Goal: Task Accomplishment & Management: Use online tool/utility

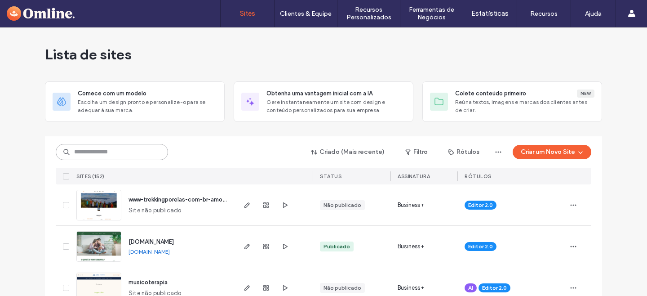
click at [125, 154] on input at bounding box center [112, 152] width 112 height 16
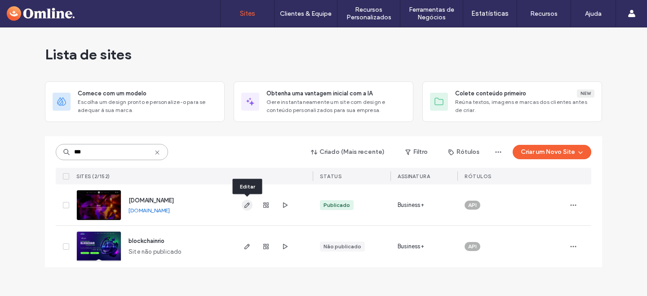
type input "***"
click at [246, 203] on icon "button" at bounding box center [247, 204] width 7 height 7
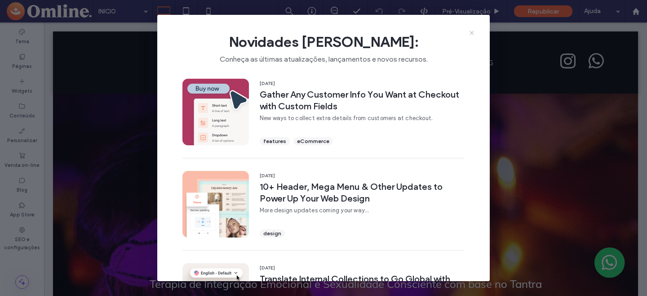
click at [472, 32] on use at bounding box center [472, 33] width 4 height 4
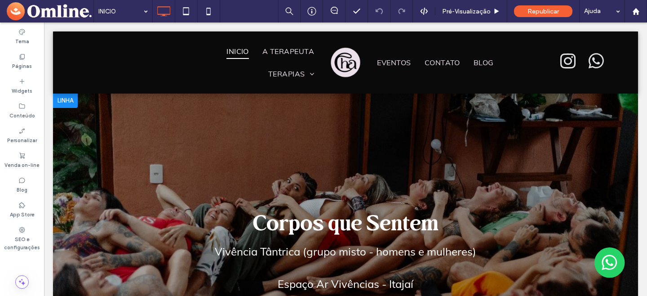
scroll to position [1, 0]
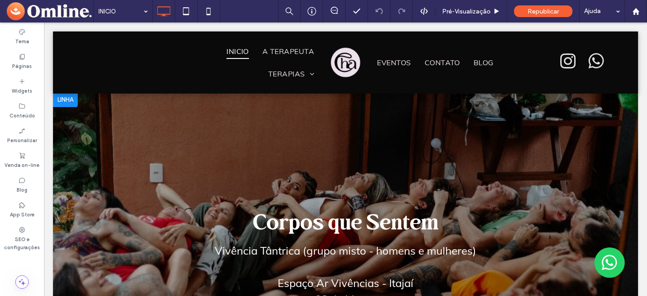
click at [317, 222] on h3 "Corpos que Sentem" at bounding box center [346, 222] width 186 height 32
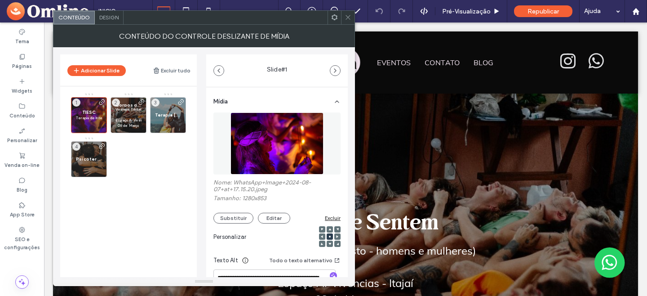
scroll to position [213, 0]
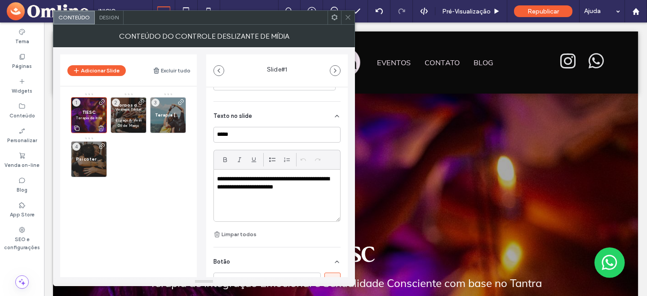
click at [91, 117] on p "Terapia de Integração Emocional e Sexualidade Consciente com base no Tantra" at bounding box center [89, 117] width 26 height 5
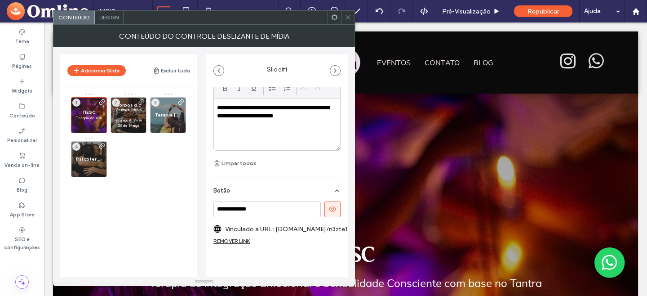
scroll to position [285, 0]
click at [107, 71] on button "Adicionar Slide" at bounding box center [96, 70] width 58 height 11
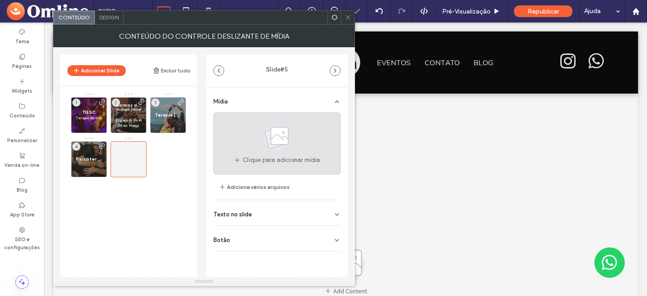
click at [291, 156] on span "Clique para adicionar mídia" at bounding box center [281, 160] width 77 height 9
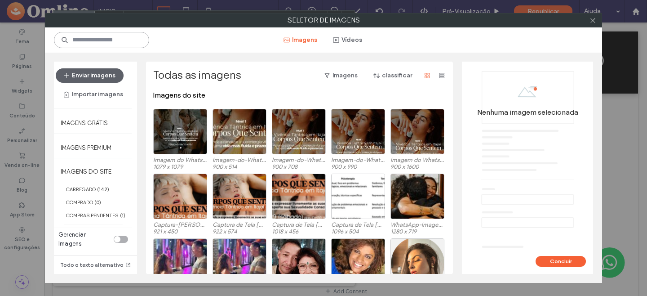
click at [103, 40] on input at bounding box center [101, 40] width 95 height 16
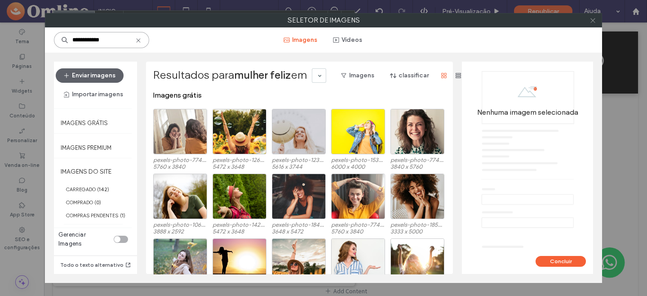
type input "**********"
click at [593, 21] on use at bounding box center [593, 20] width 4 height 4
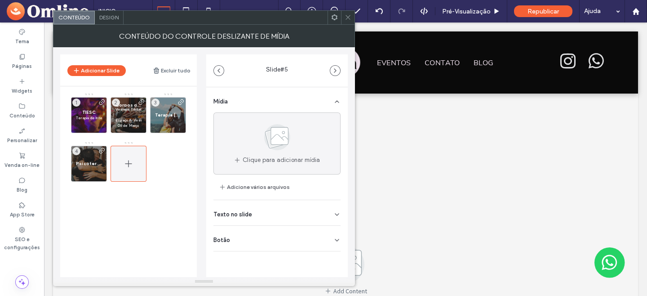
click at [138, 175] on div at bounding box center [129, 164] width 36 height 36
click at [348, 17] on use at bounding box center [348, 17] width 4 height 4
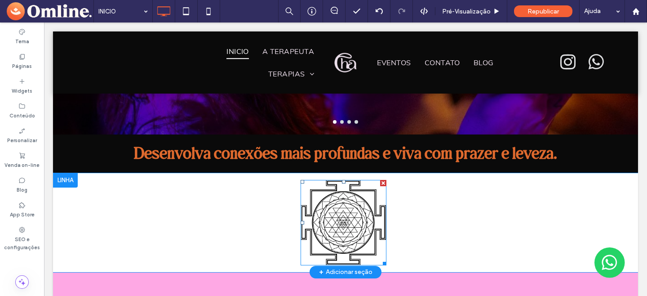
scroll to position [318, 0]
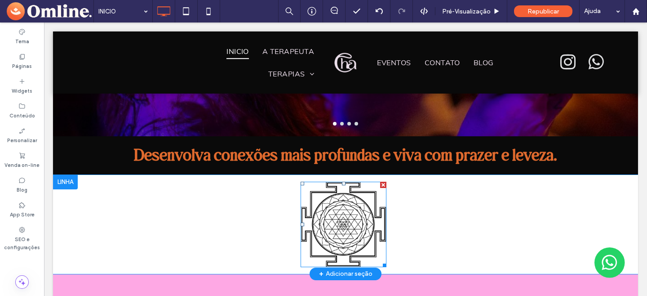
click at [347, 224] on img at bounding box center [344, 224] width 86 height 85
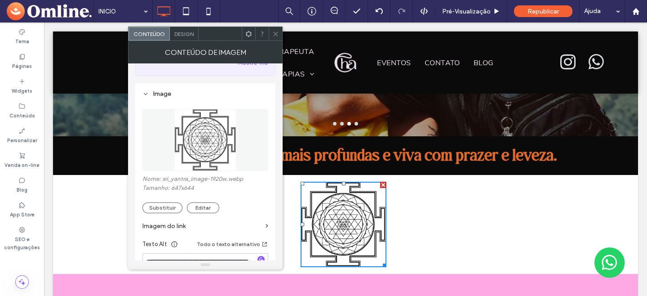
scroll to position [73, 0]
click at [275, 33] on icon at bounding box center [275, 34] width 7 height 7
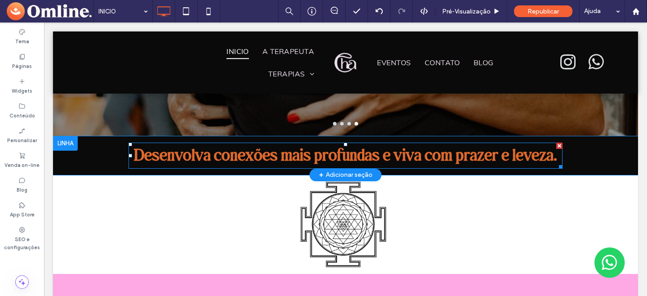
click at [342, 155] on span "Desenvolva conexões mais profundas e viva com prazer e leveza." at bounding box center [346, 156] width 424 height 26
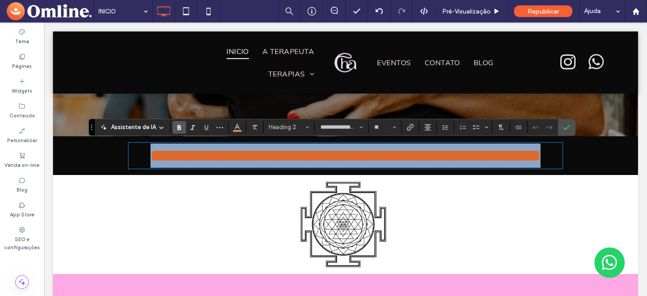
type input "**********"
type input "**"
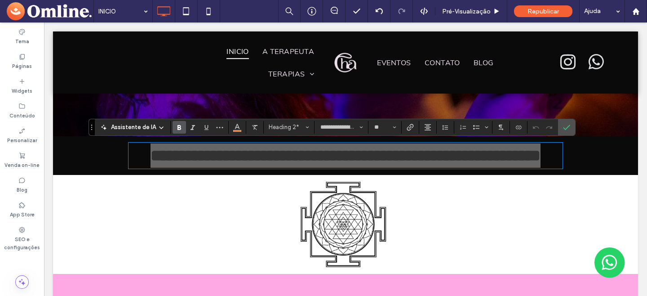
click at [160, 126] on icon at bounding box center [161, 127] width 7 height 7
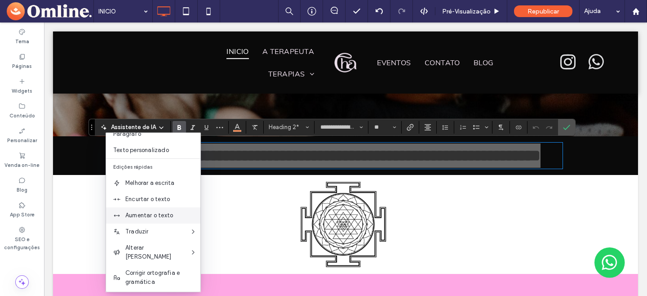
scroll to position [68, 0]
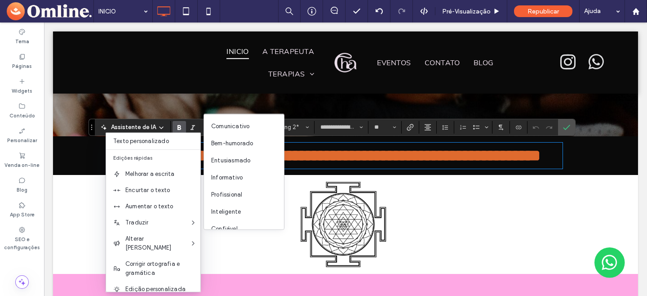
click at [90, 238] on div "Click To Paste" at bounding box center [345, 224] width 539 height 85
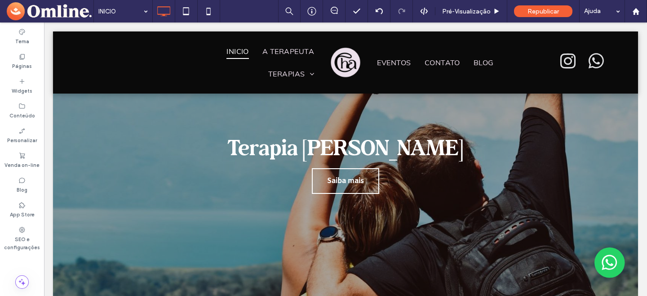
scroll to position [0, 0]
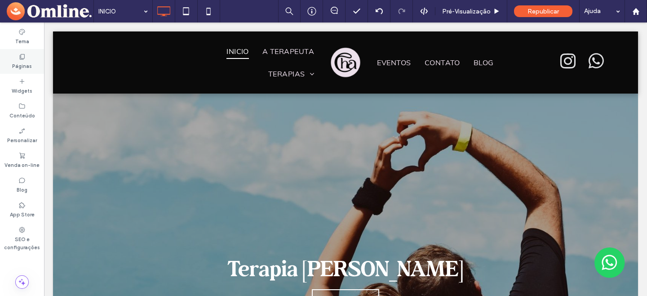
click at [20, 63] on label "Páginas" at bounding box center [22, 65] width 20 height 10
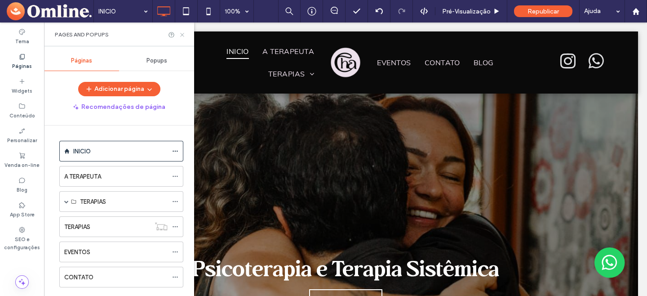
click at [183, 34] on use at bounding box center [182, 35] width 4 height 4
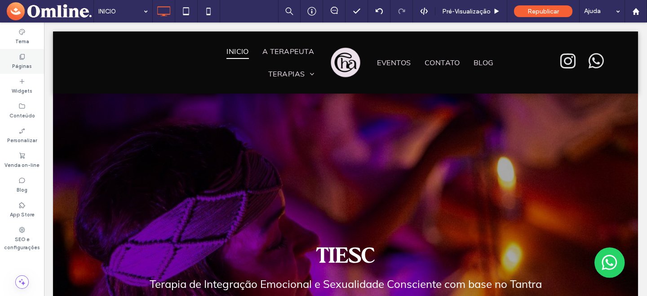
click at [22, 62] on label "Páginas" at bounding box center [22, 65] width 20 height 10
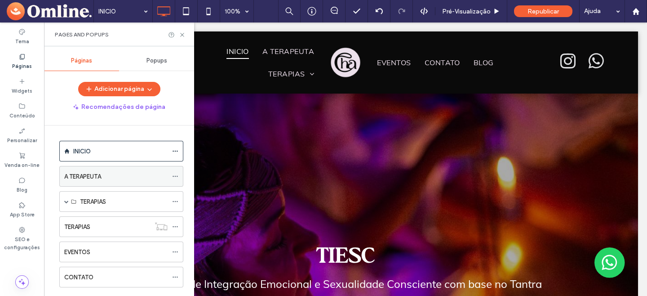
click at [175, 177] on icon at bounding box center [175, 176] width 6 height 6
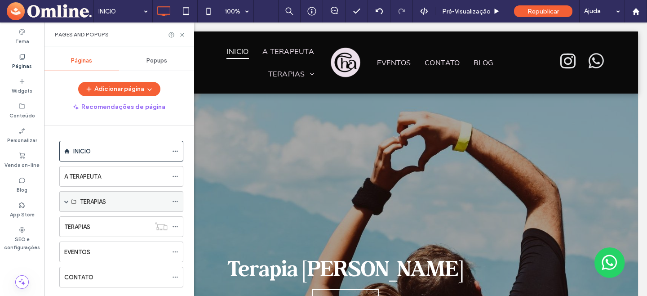
click at [66, 201] on span at bounding box center [66, 201] width 4 height 4
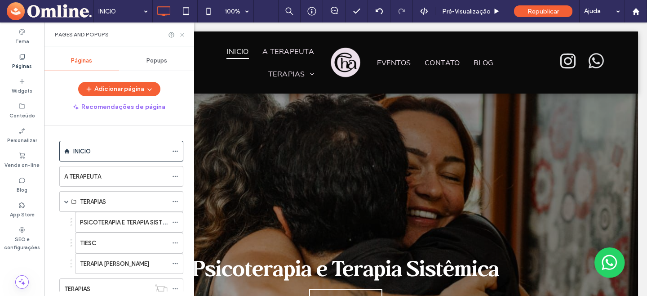
click at [183, 34] on icon at bounding box center [182, 34] width 7 height 7
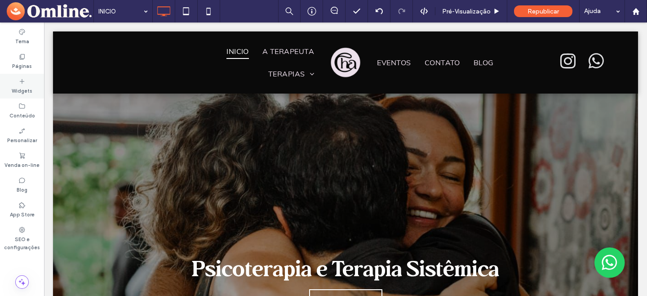
click at [19, 89] on label "Widgets" at bounding box center [22, 90] width 21 height 10
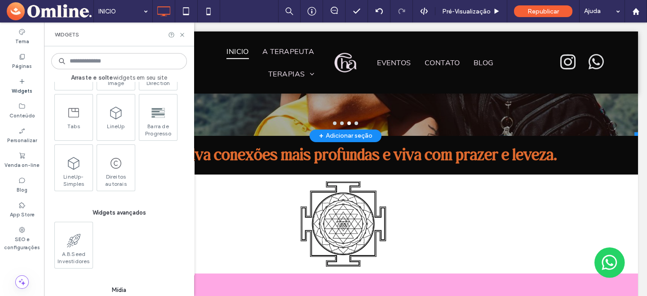
scroll to position [321, 0]
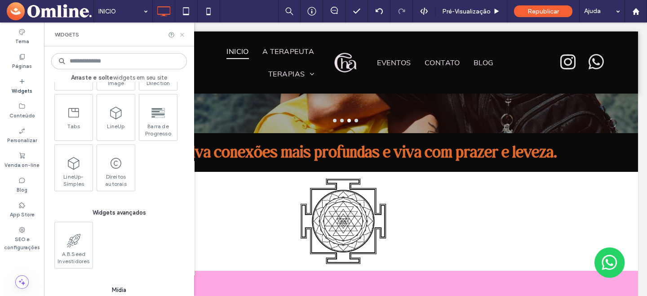
click at [183, 34] on use at bounding box center [182, 35] width 4 height 4
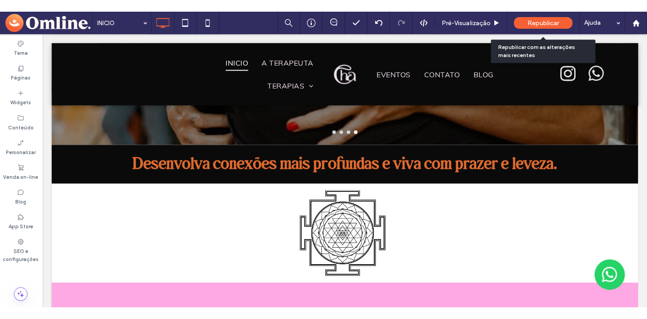
scroll to position [0, 0]
